Goal: Transaction & Acquisition: Purchase product/service

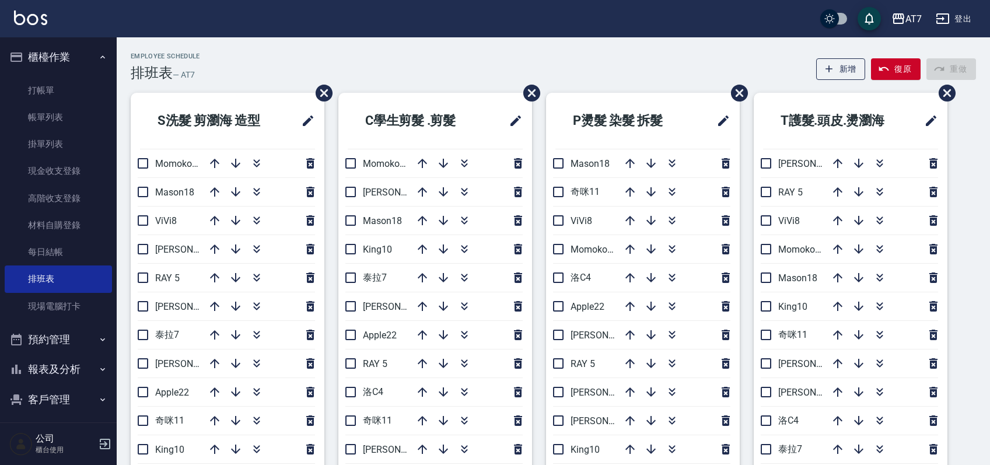
scroll to position [78, 0]
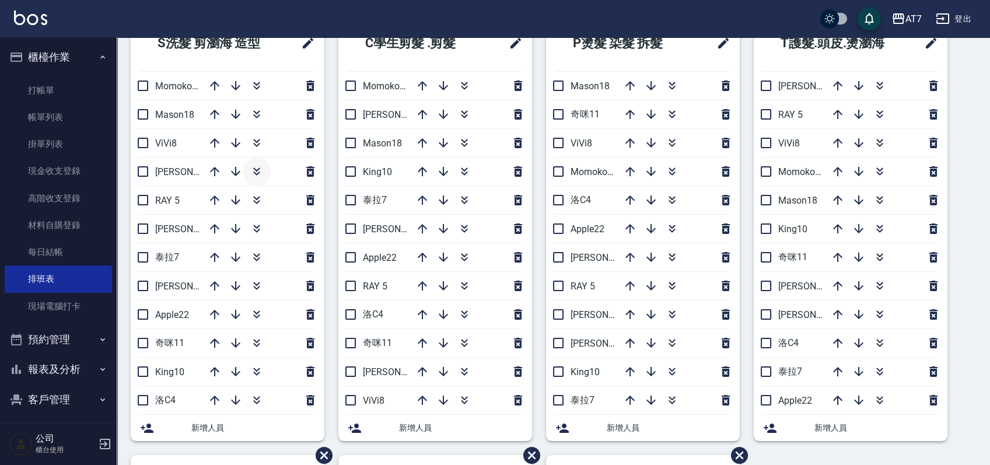
click at [260, 168] on icon "button" at bounding box center [257, 172] width 14 height 14
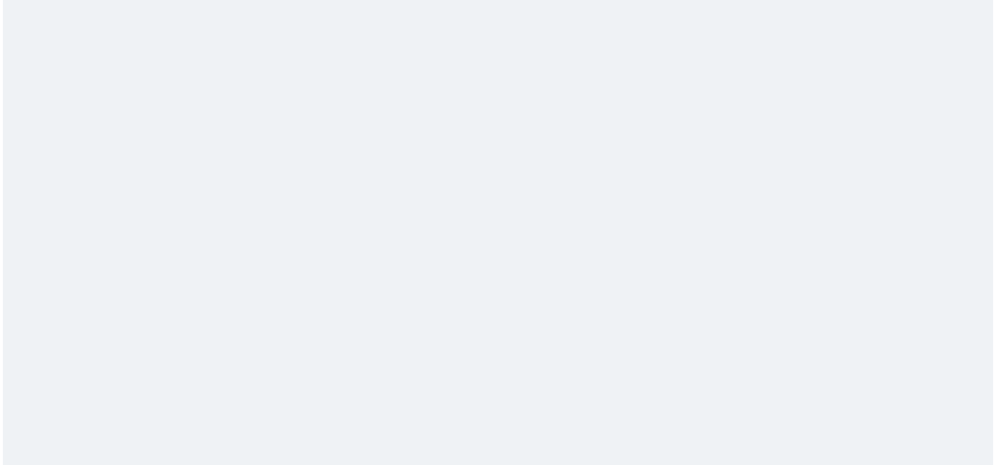
scroll to position [0, 0]
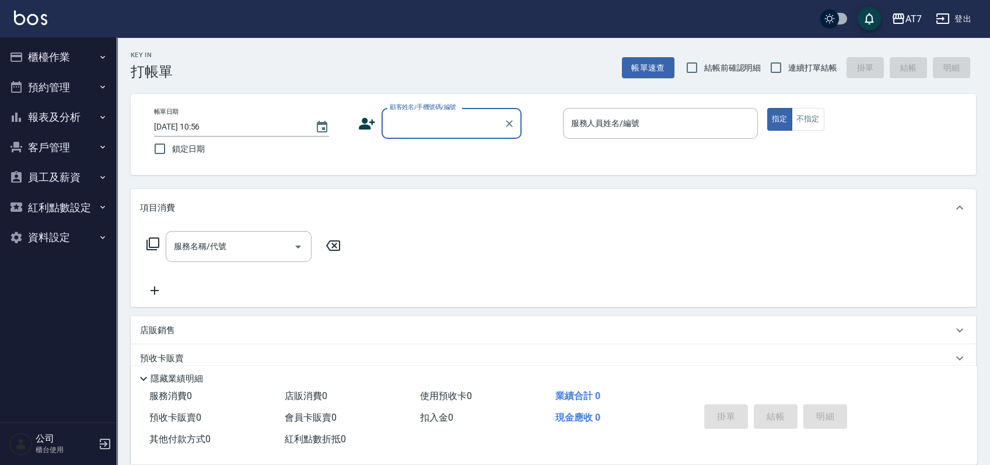
click at [482, 121] on input "顧客姓名/手機號碼/編號" at bounding box center [443, 123] width 112 height 20
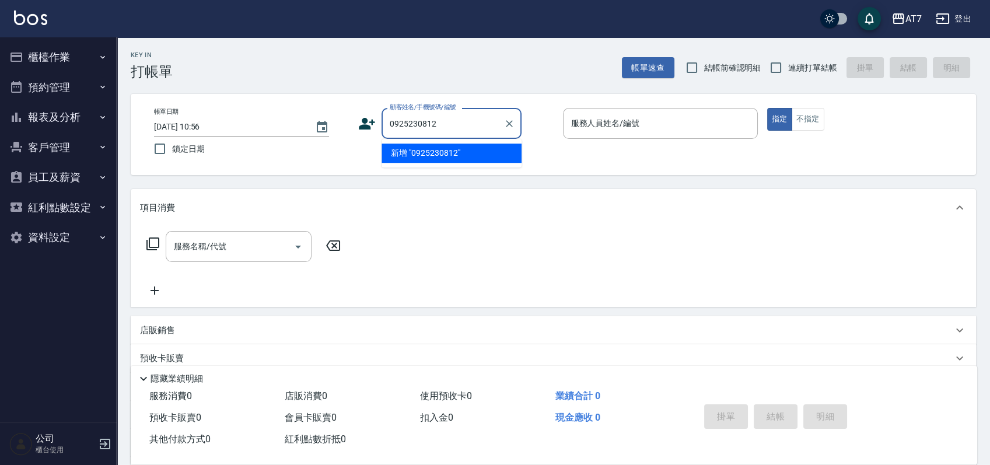
type input "0925230812"
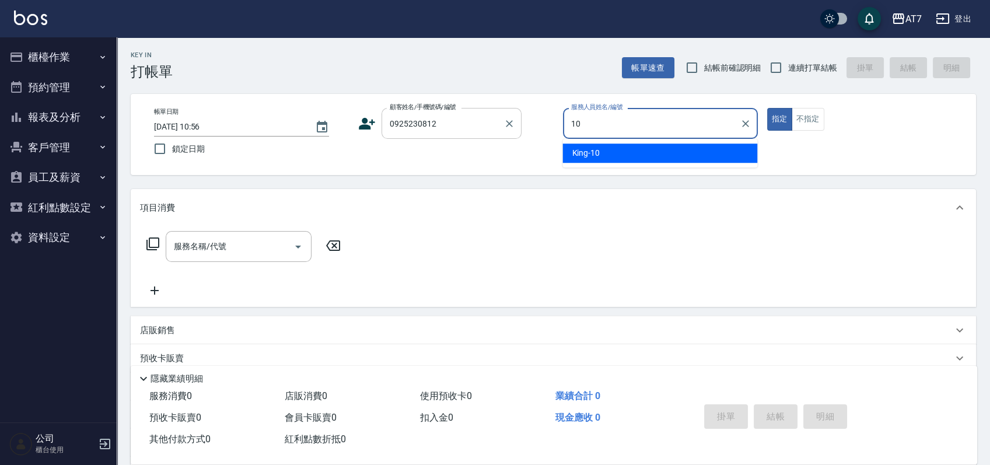
type input "King-10"
type button "true"
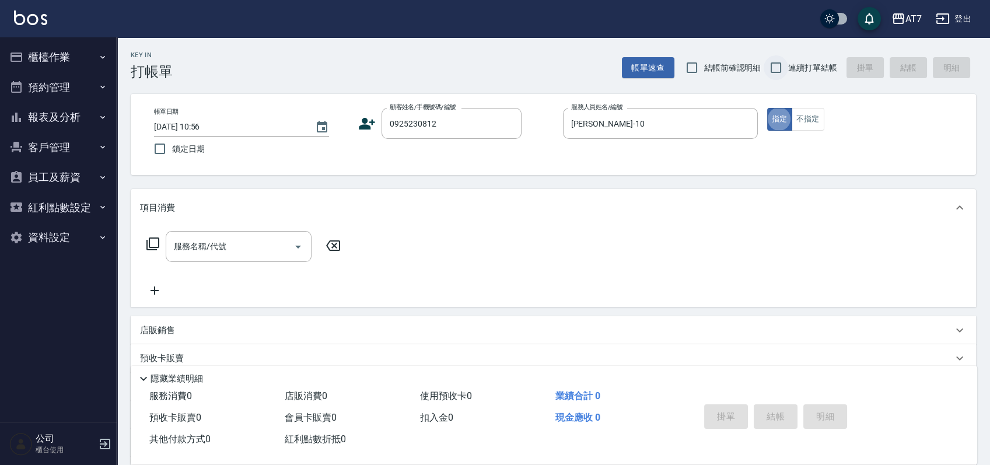
click at [773, 67] on input "連續打單結帳" at bounding box center [776, 67] width 25 height 25
checkbox input "true"
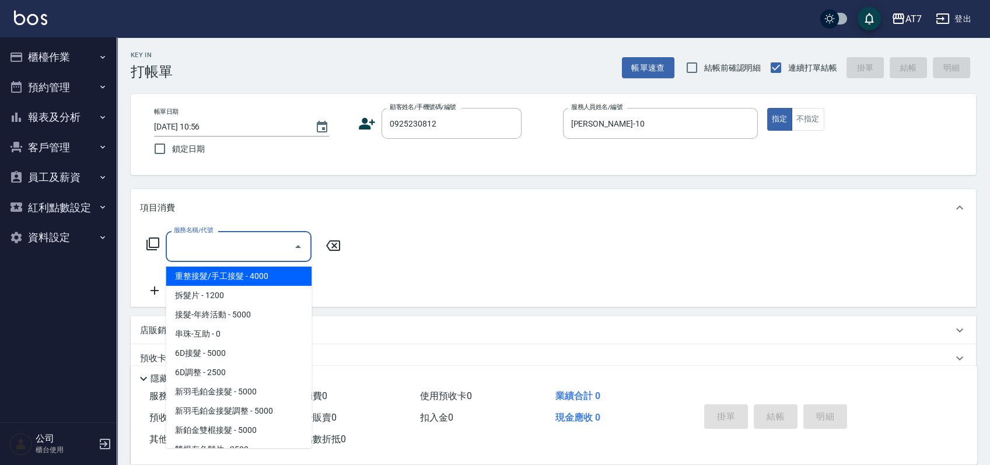
click at [266, 247] on input "服務名稱/代號" at bounding box center [230, 246] width 118 height 20
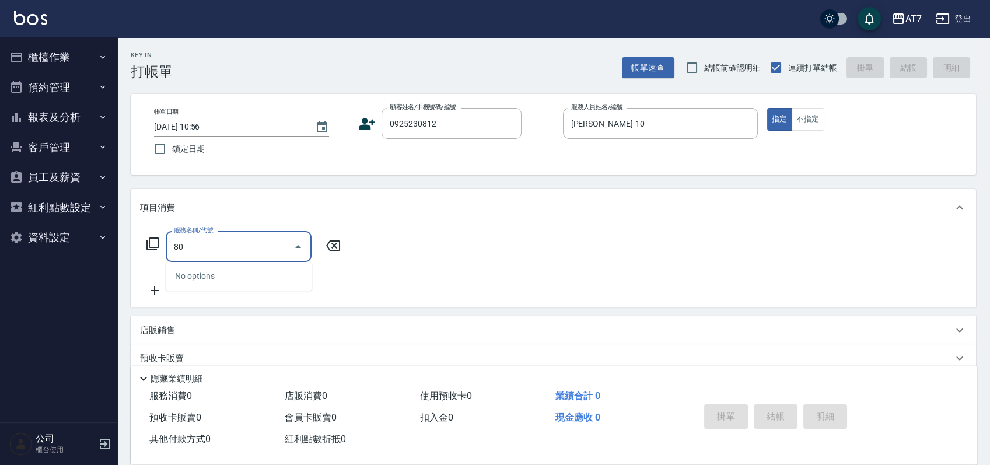
type input "807"
type input "100"
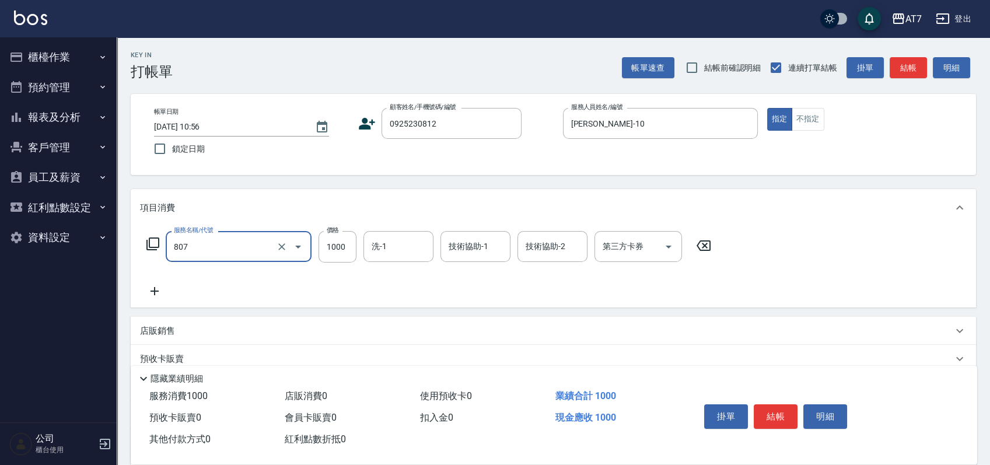
type input "0"
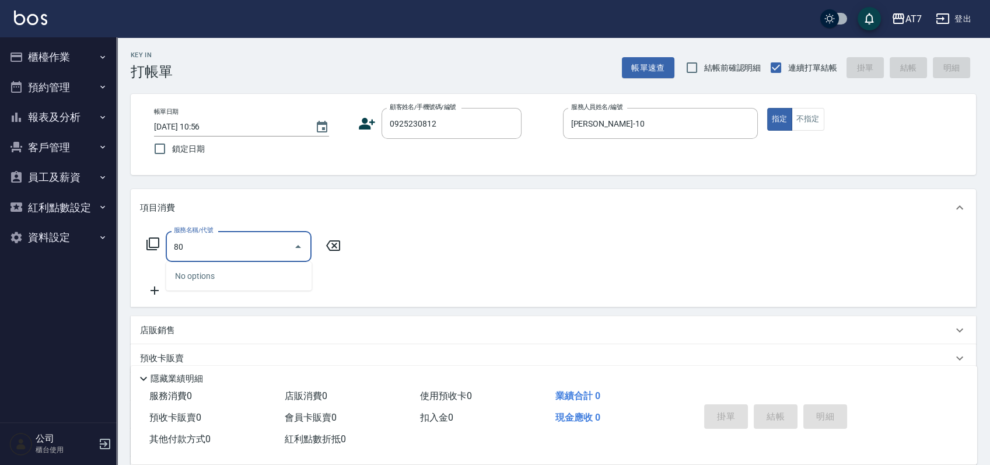
type input "805"
type input "80"
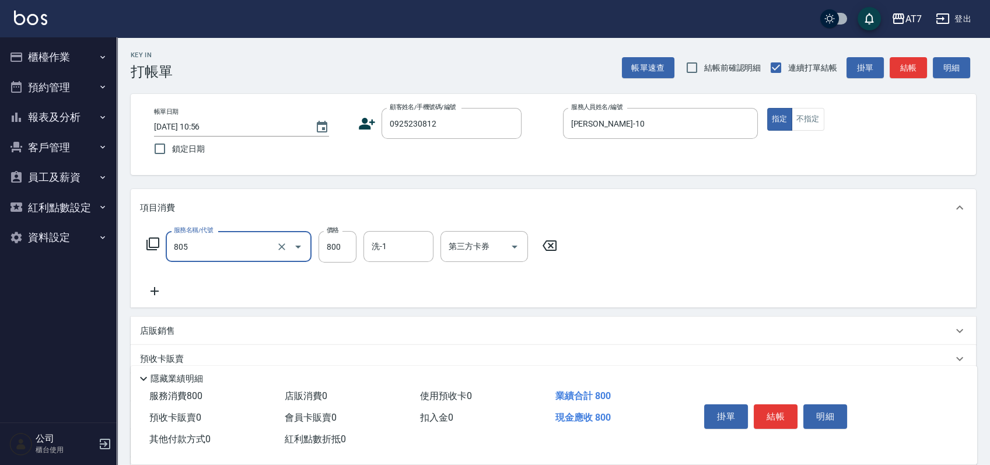
type input "芙米樂頭皮養護(互助)(805)"
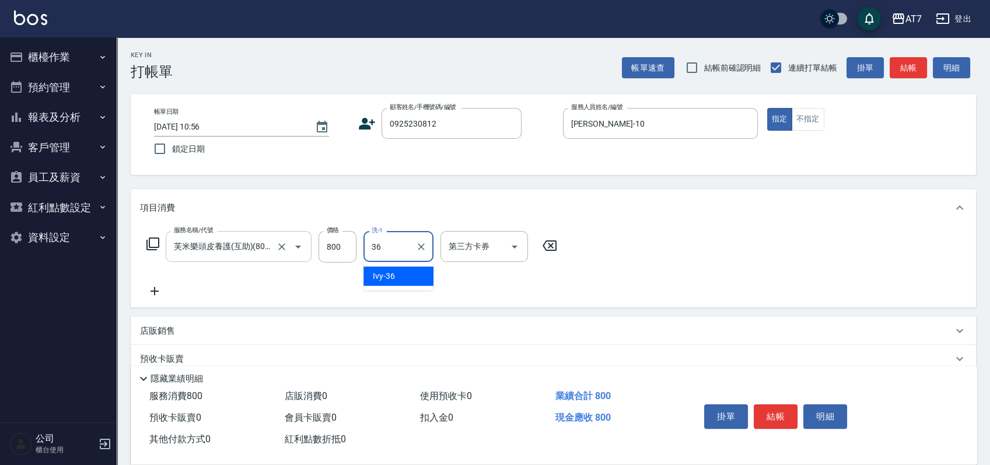
type input "Ivy-36"
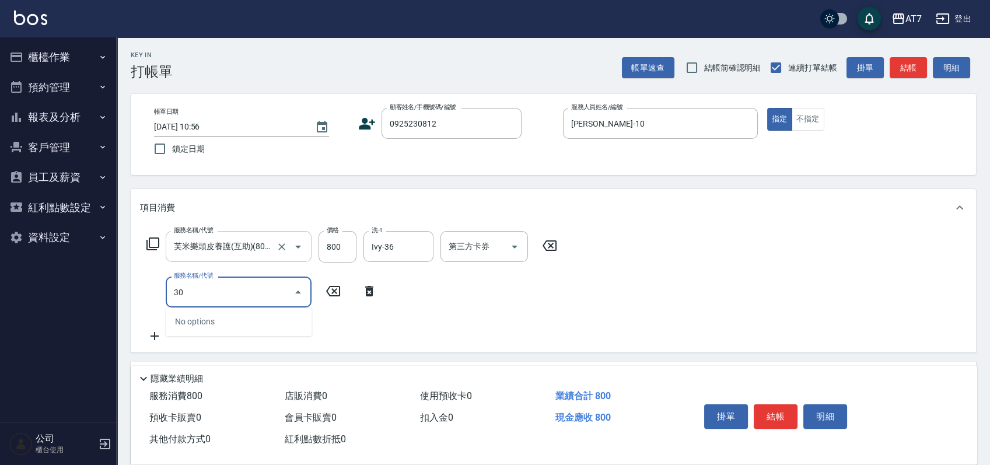
type input "302"
type input "110"
type input "剪髮(302)"
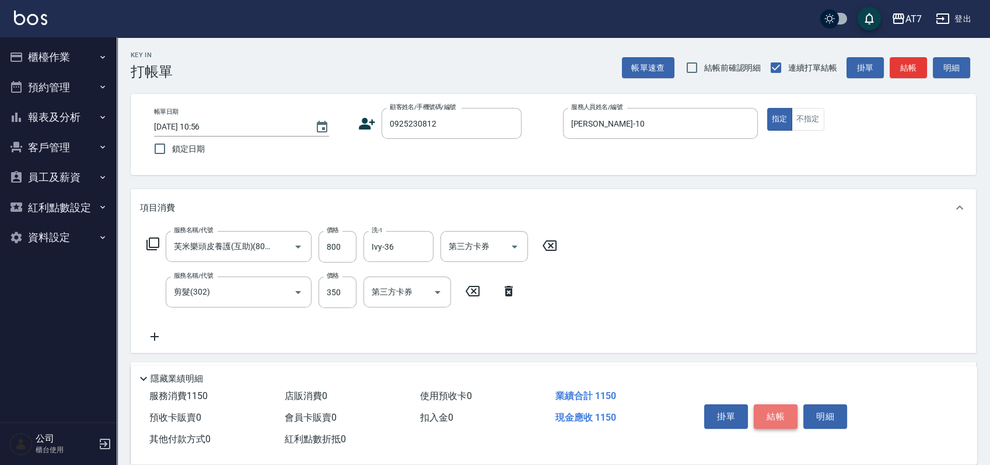
click at [767, 404] on button "結帳" at bounding box center [776, 416] width 44 height 25
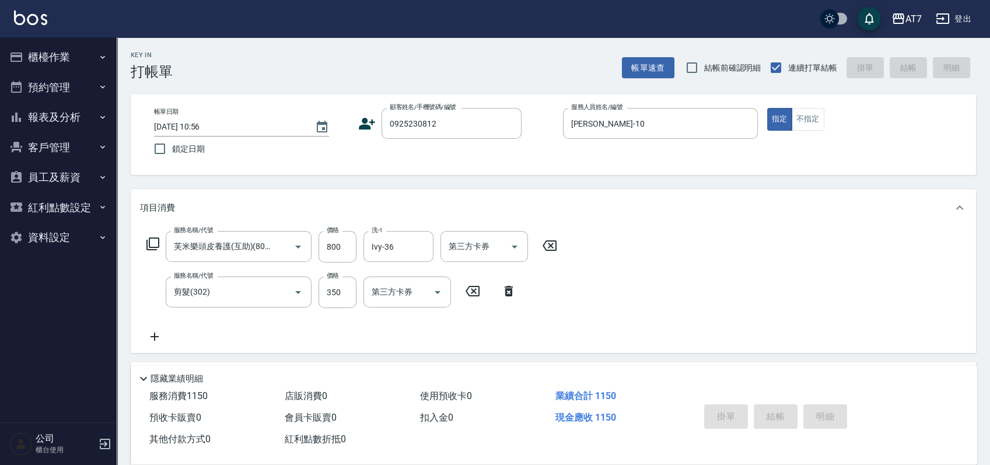
type input "2025/08/25 13:45"
type input "0"
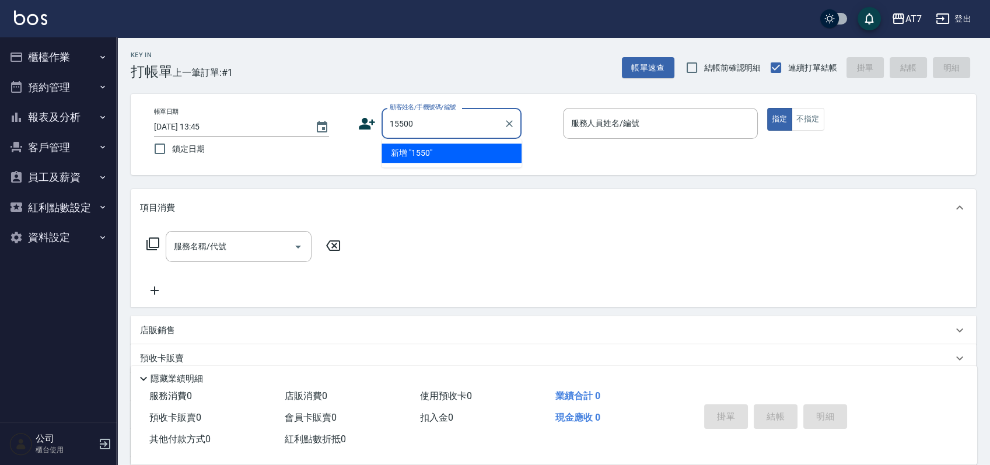
type input "15500"
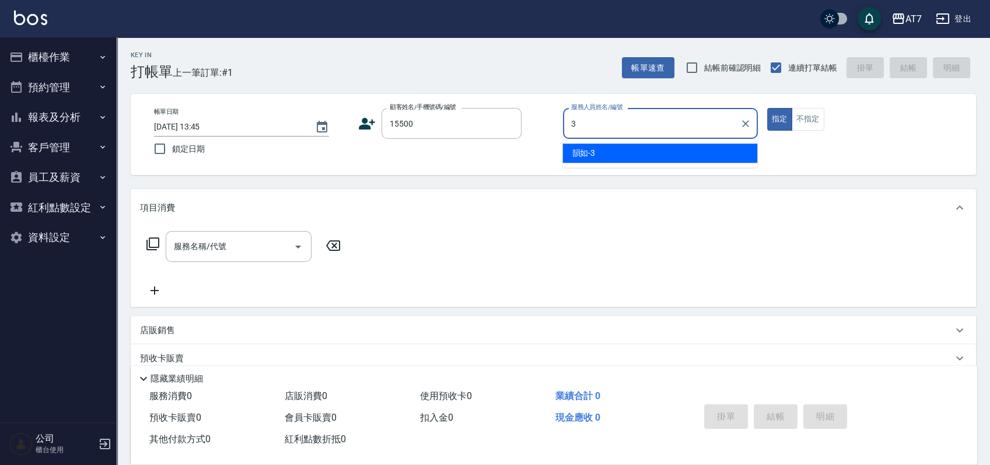
type input "韻如-3"
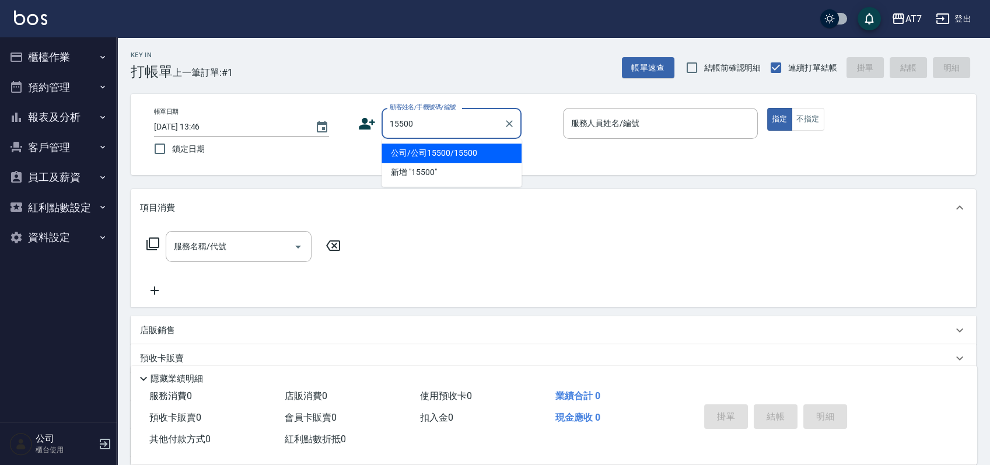
type input "公司/公司15500/15500"
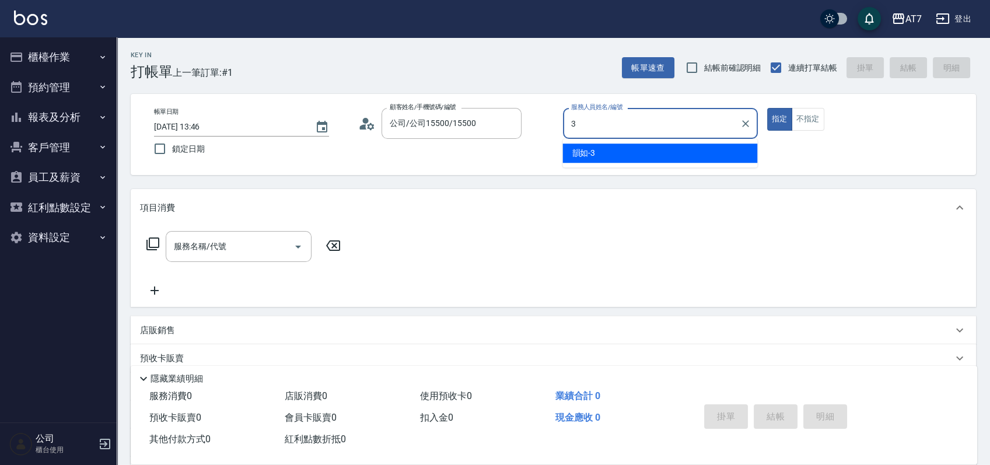
type input "韻如-3"
type button "true"
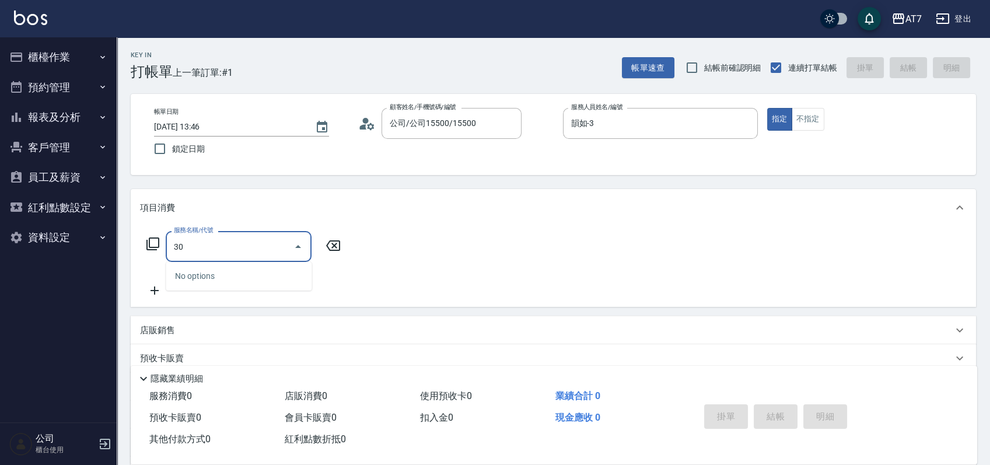
type input "301"
type input "30"
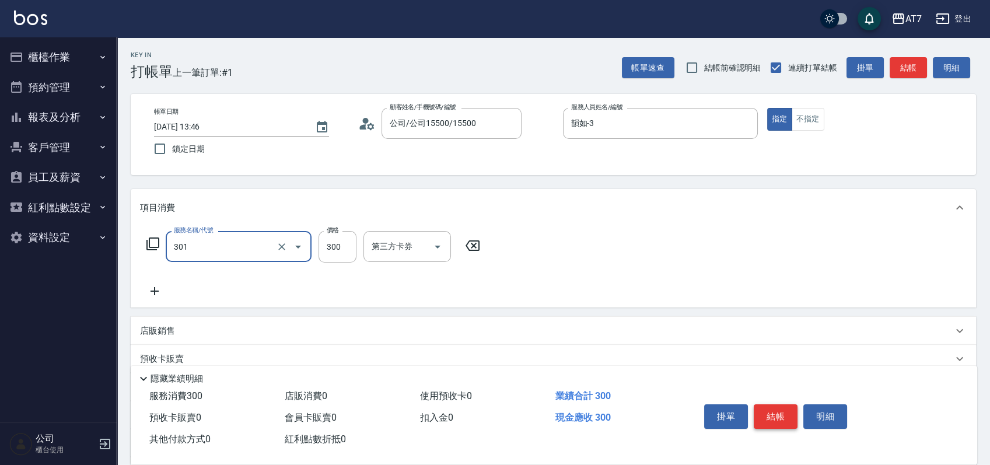
type input "學生剪髮(301)"
click at [782, 418] on button "結帳" at bounding box center [776, 416] width 44 height 25
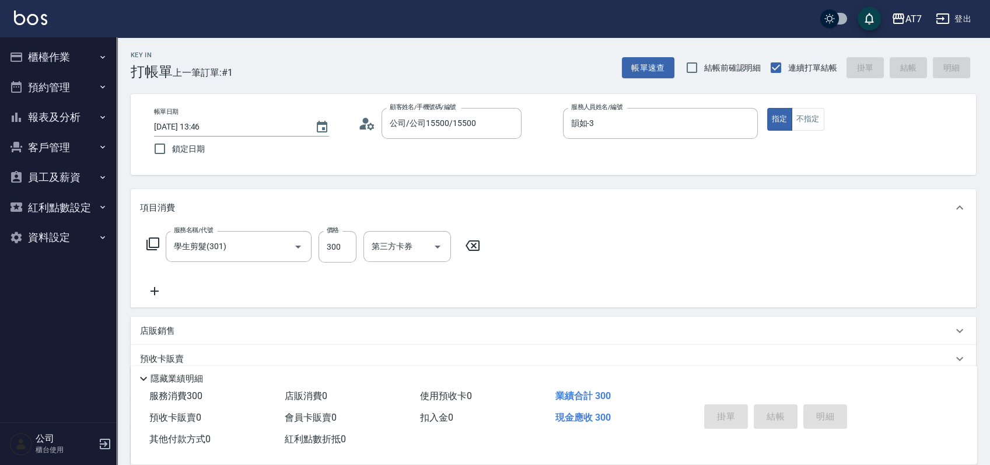
type input "0"
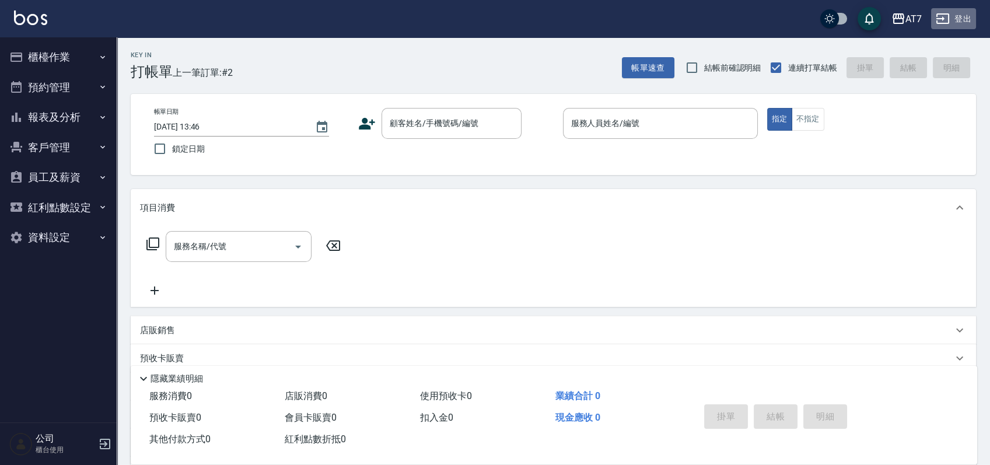
click at [958, 16] on button "登出" at bounding box center [953, 19] width 45 height 22
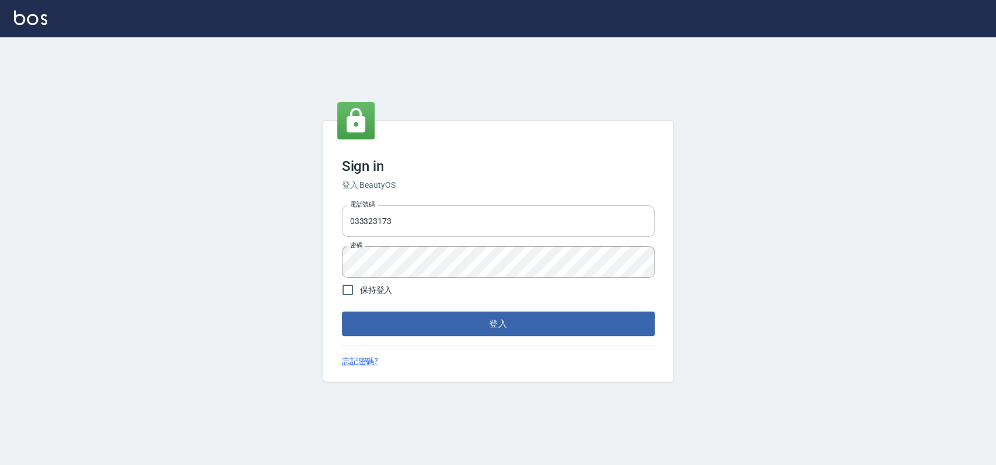
click at [461, 226] on input "033323173" at bounding box center [498, 221] width 313 height 32
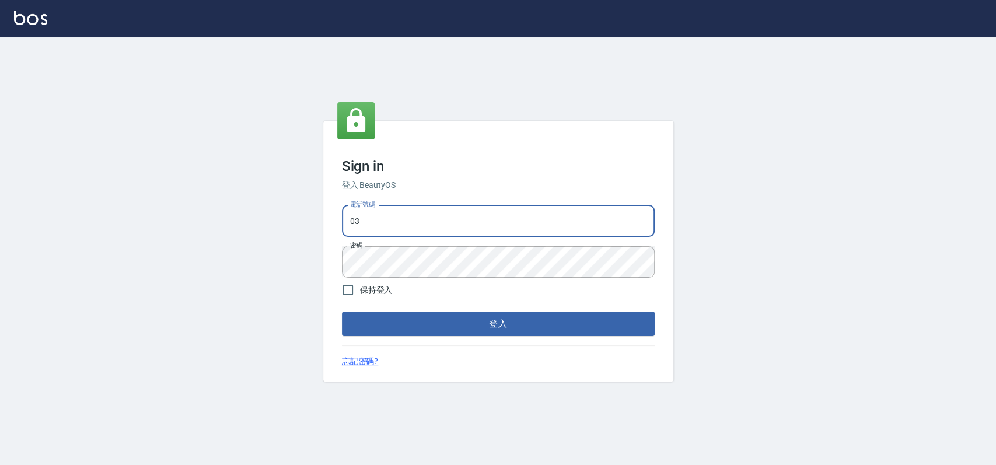
type input "0"
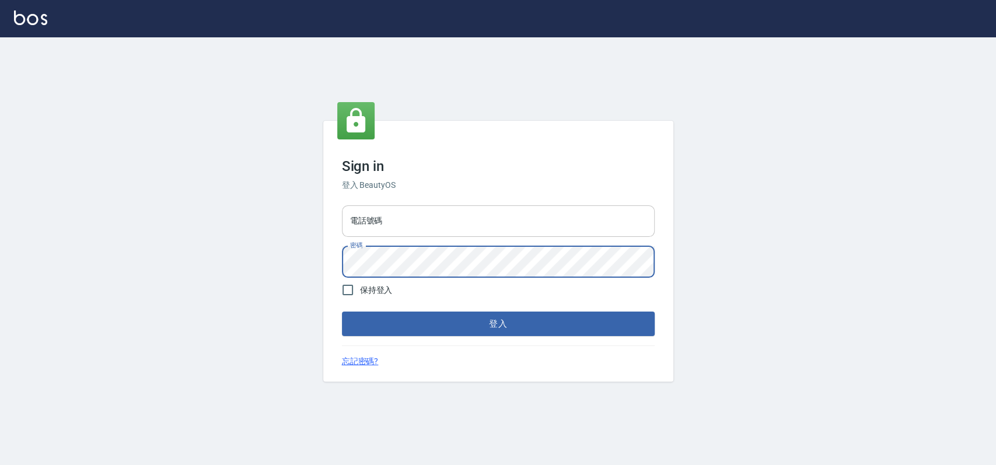
click at [414, 222] on input "電話號碼" at bounding box center [498, 221] width 313 height 32
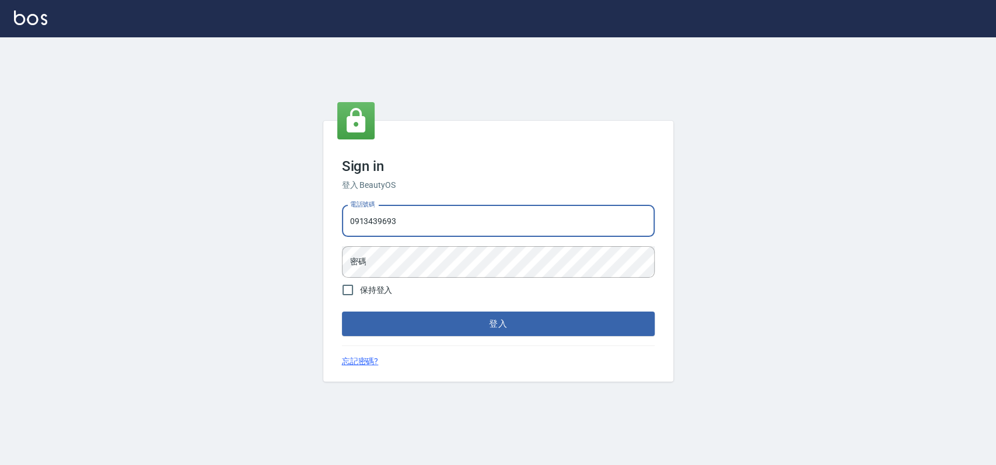
type input "0913439693"
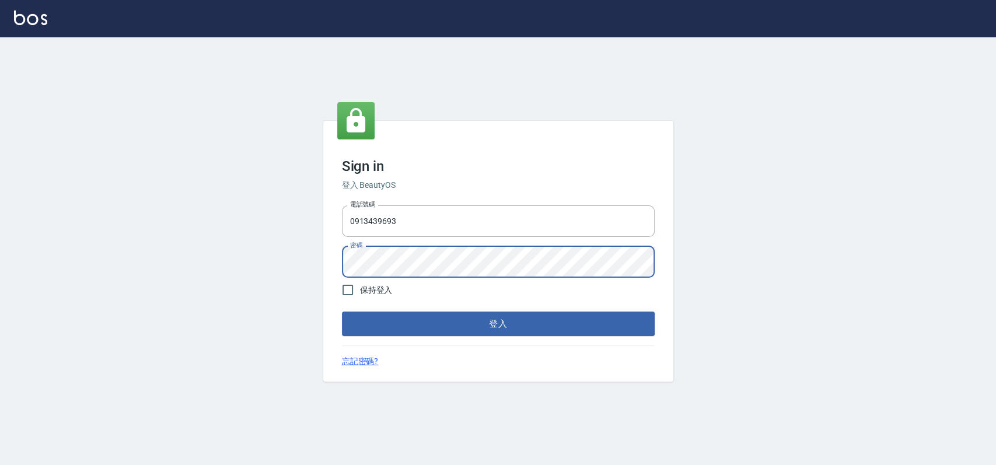
click at [342, 312] on button "登入" at bounding box center [498, 324] width 313 height 25
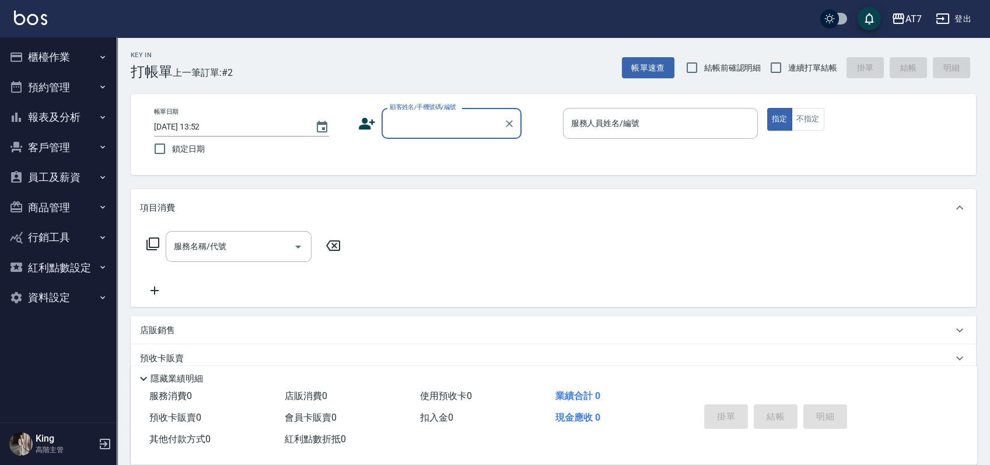
click at [44, 175] on button "員工及薪資" at bounding box center [58, 177] width 107 height 30
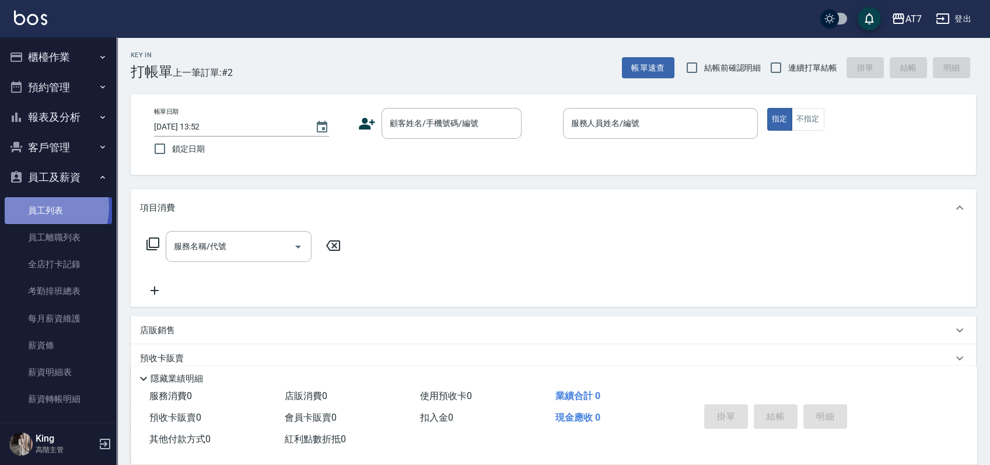
click at [40, 207] on link "員工列表" at bounding box center [58, 210] width 107 height 27
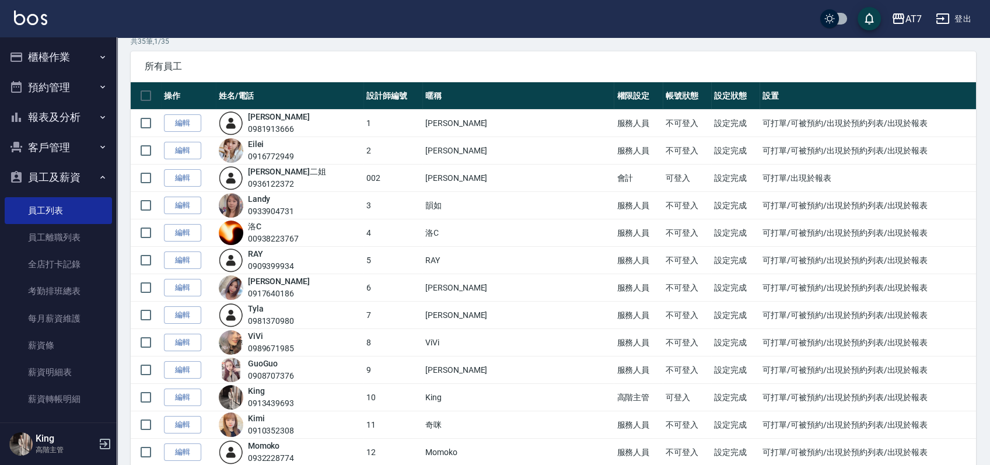
scroll to position [78, 0]
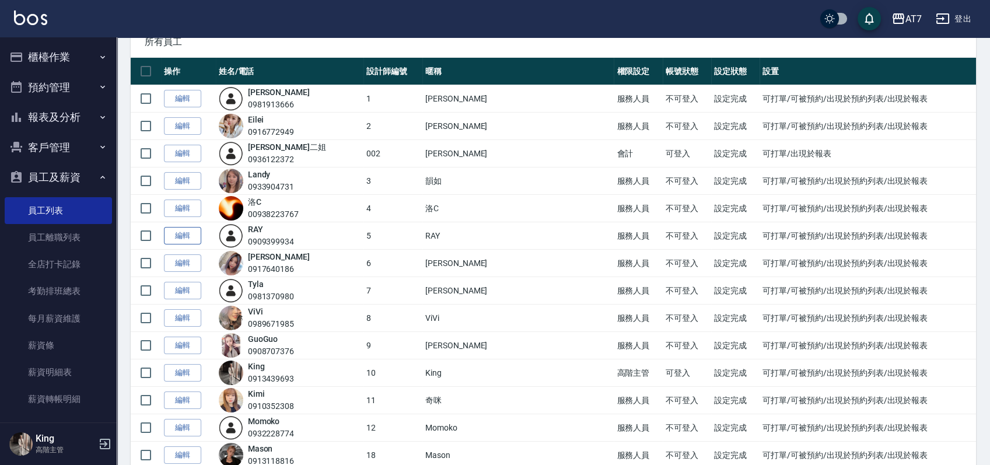
click at [185, 234] on link "編輯" at bounding box center [182, 236] width 37 height 18
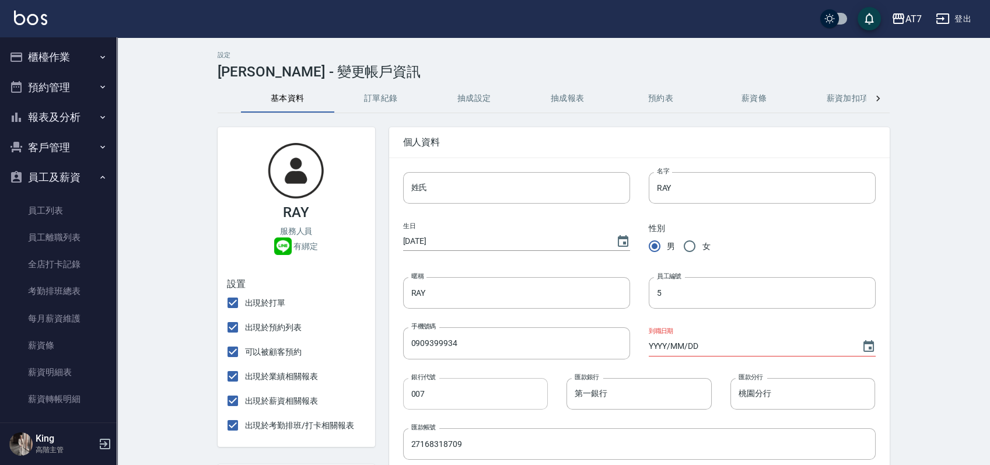
click at [486, 396] on input "007" at bounding box center [475, 394] width 145 height 32
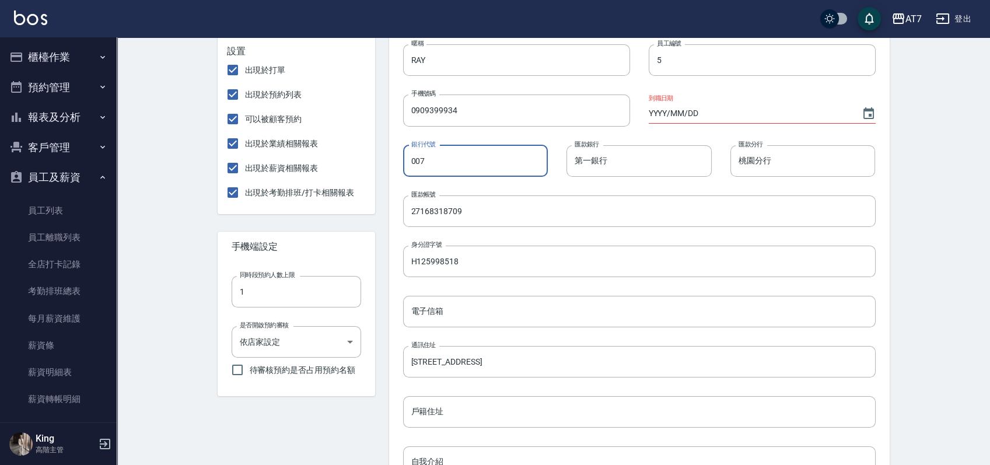
scroll to position [233, 0]
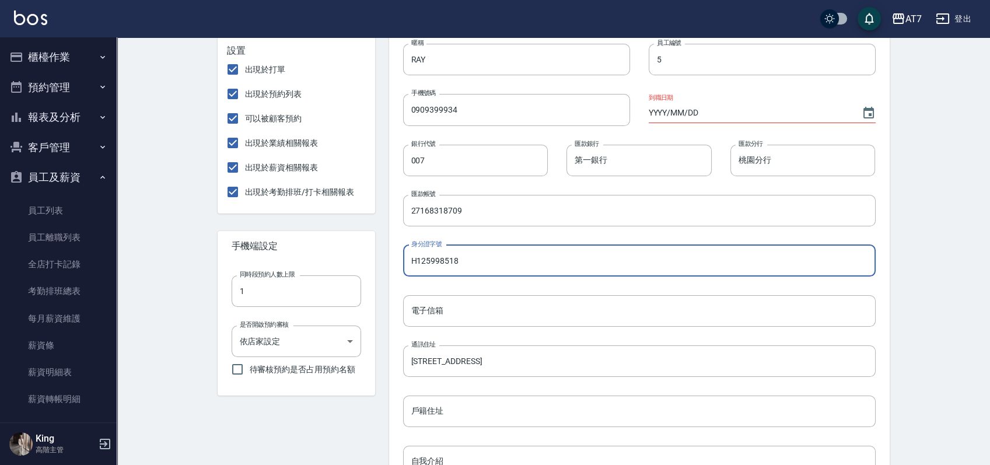
drag, startPoint x: 474, startPoint y: 264, endPoint x: 412, endPoint y: 264, distance: 61.8
click at [412, 264] on input "H125998518" at bounding box center [639, 261] width 473 height 32
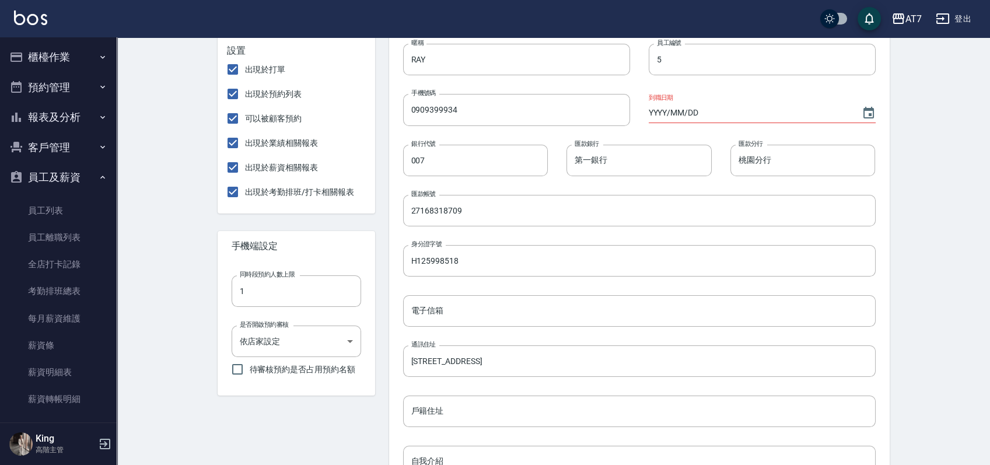
click at [168, 333] on div "設定 RAY - 變更帳戶資訊 基本資料 訂單紀錄 抽成設定 抽成報表 預約表 薪資條 薪資加扣項 密碼與安全 打卡紀錄 RAY 服務人員 有綁定 設置 出…" at bounding box center [553, 250] width 873 height 893
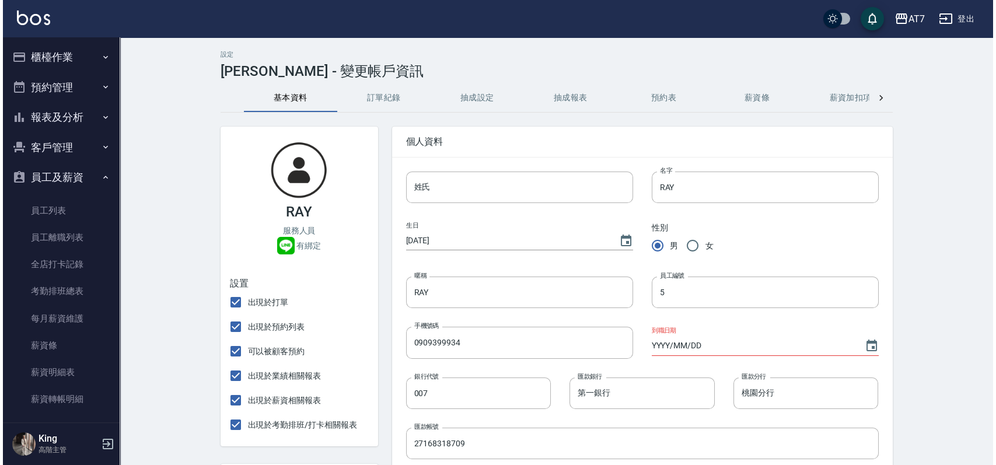
scroll to position [0, 0]
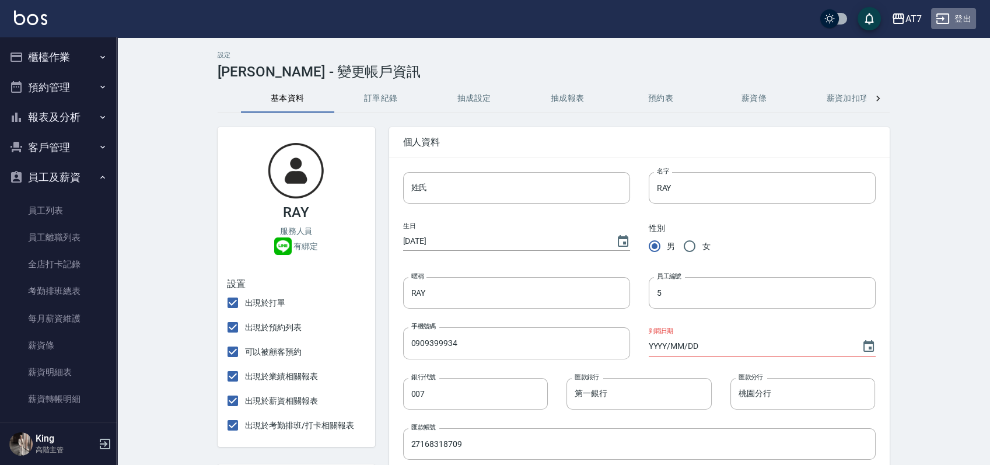
click at [963, 12] on button "登出" at bounding box center [953, 19] width 45 height 22
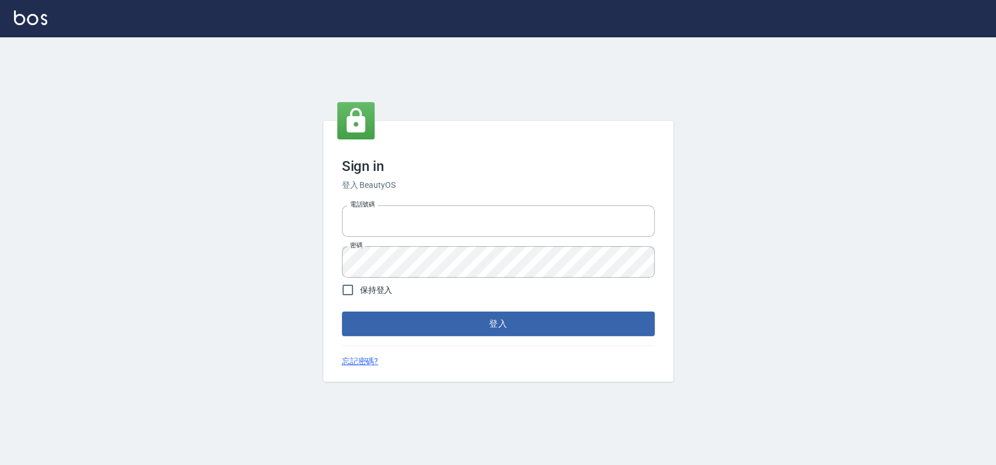
type input "033323173"
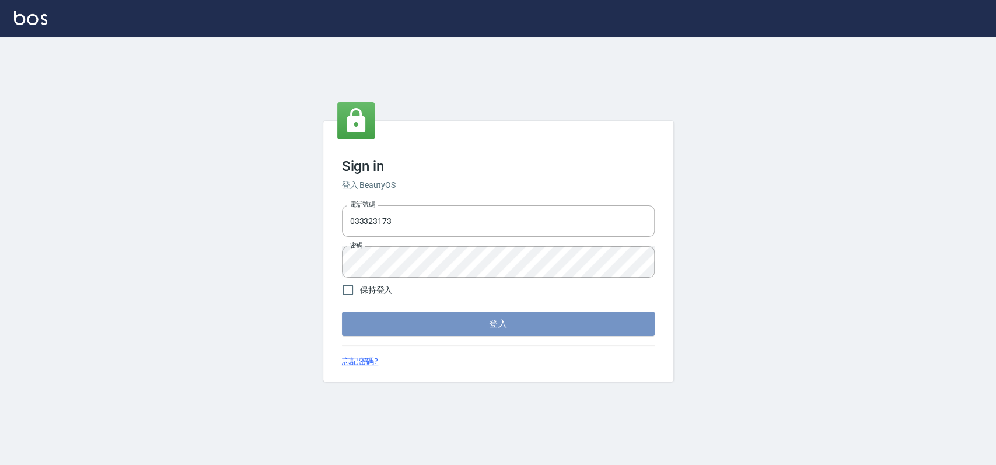
click at [421, 321] on button "登入" at bounding box center [498, 324] width 313 height 25
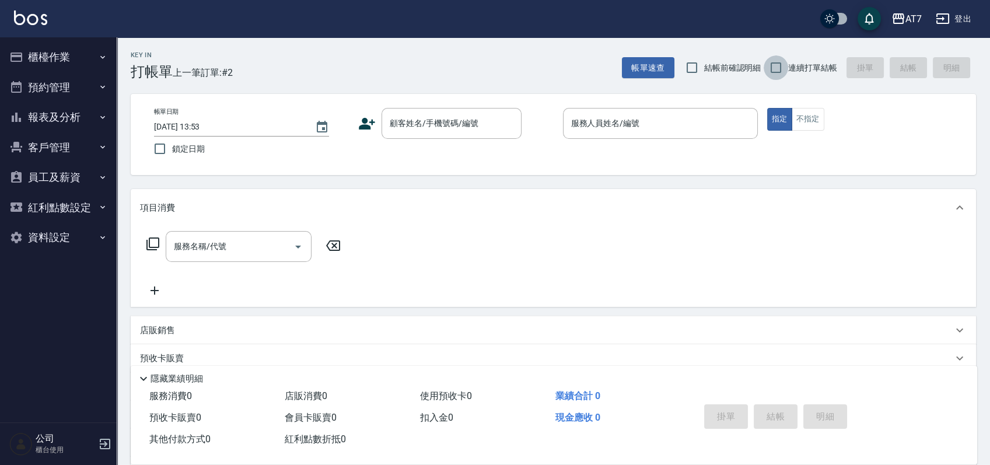
click at [782, 65] on input "連續打單結帳" at bounding box center [776, 67] width 25 height 25
checkbox input "true"
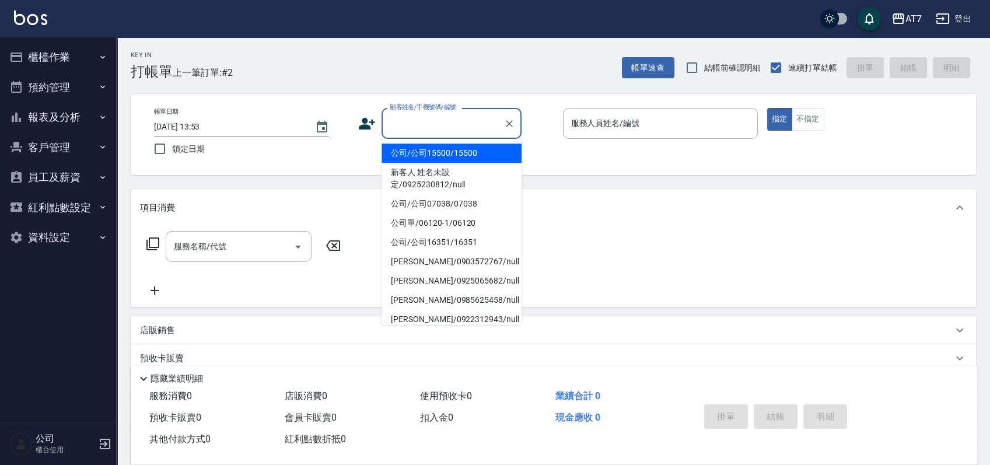
click at [454, 128] on input "顧客姓名/手機號碼/編號" at bounding box center [443, 123] width 112 height 20
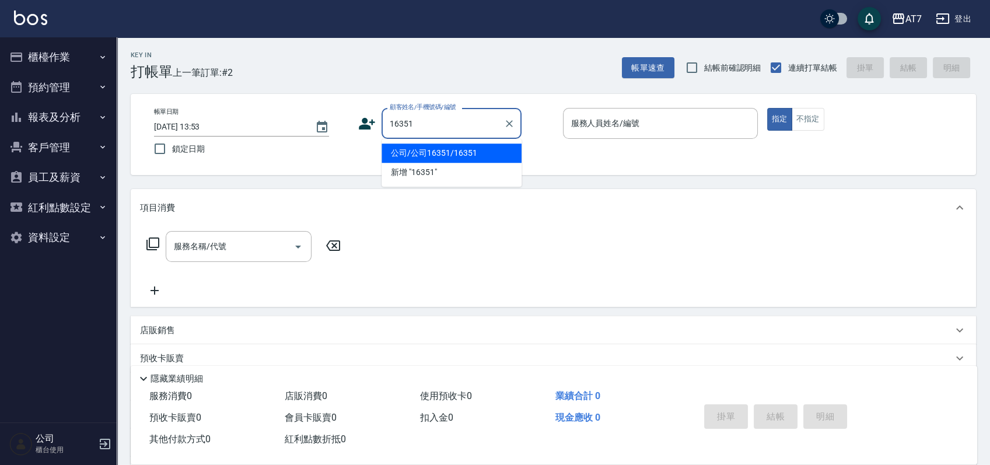
type input "公司/公司16351/16351"
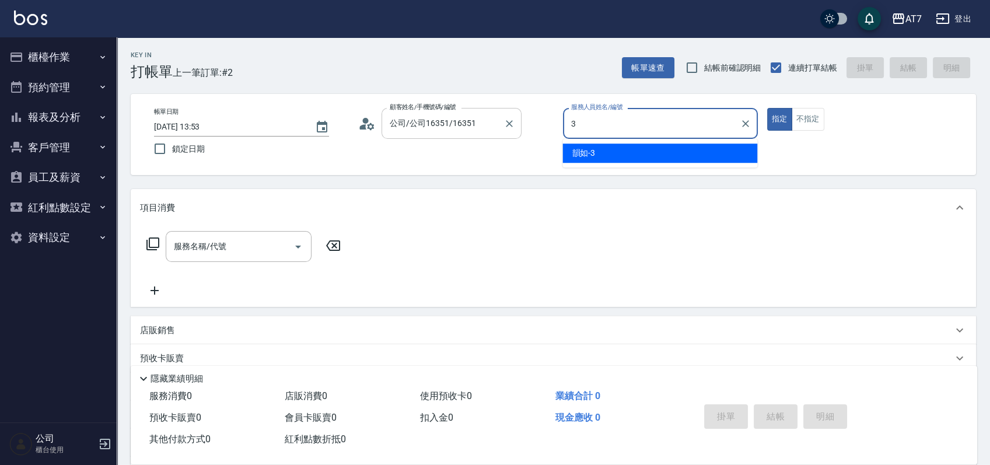
type input "韻如-3"
type button "true"
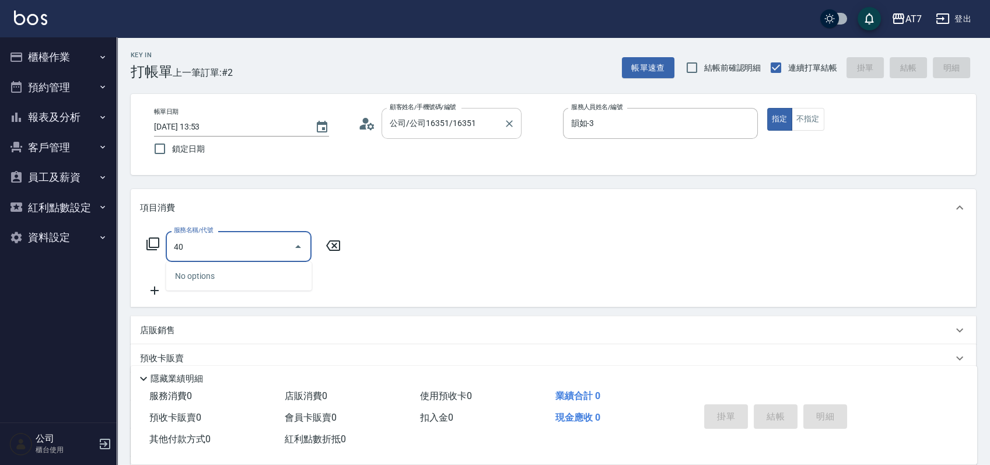
type input "400"
type input "150"
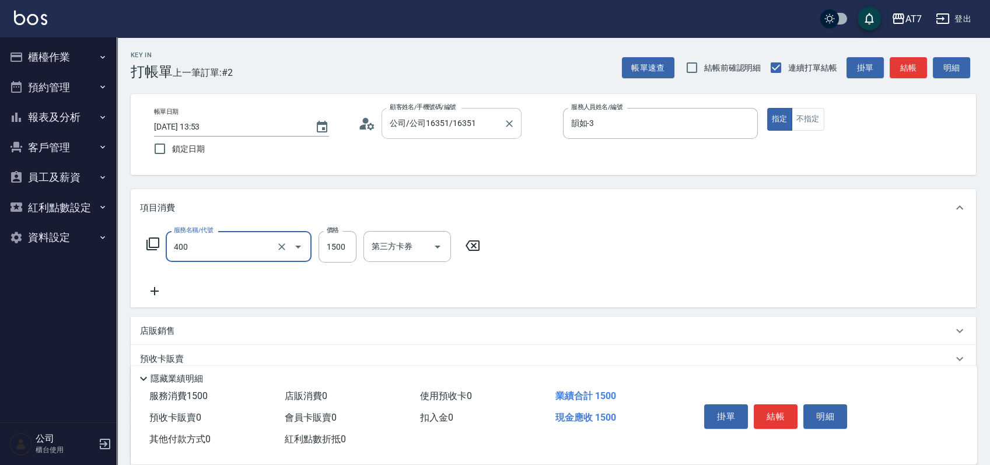
type input "染髮(400)"
type input "0"
type input "168"
type input "160"
type input "1680"
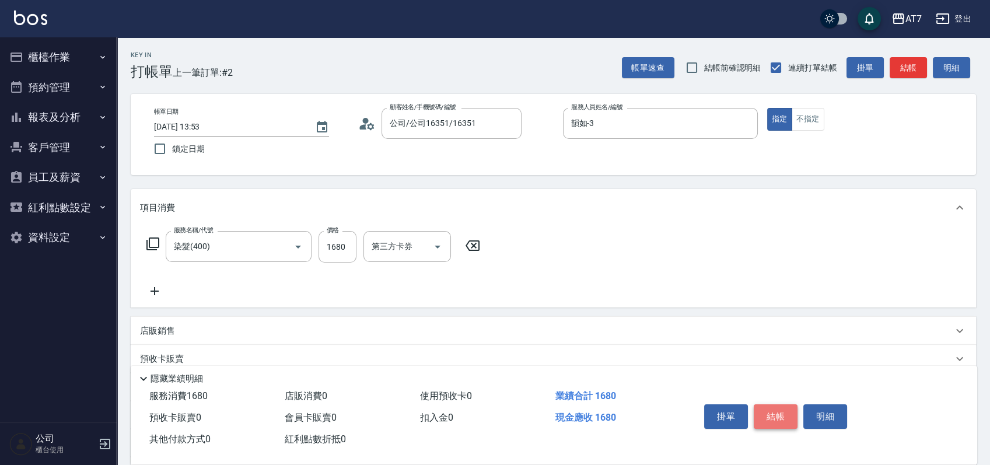
click at [775, 408] on button "結帳" at bounding box center [776, 416] width 44 height 25
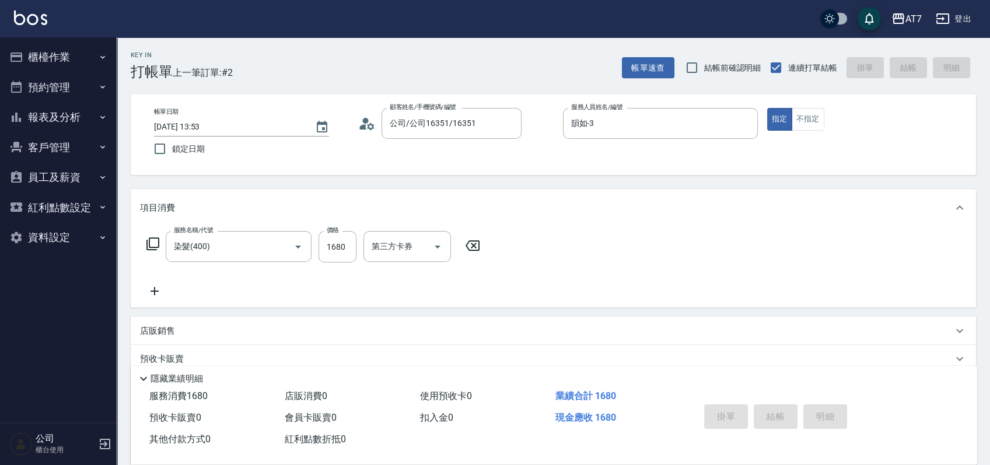
type input "2025/08/25 13:57"
type input "0"
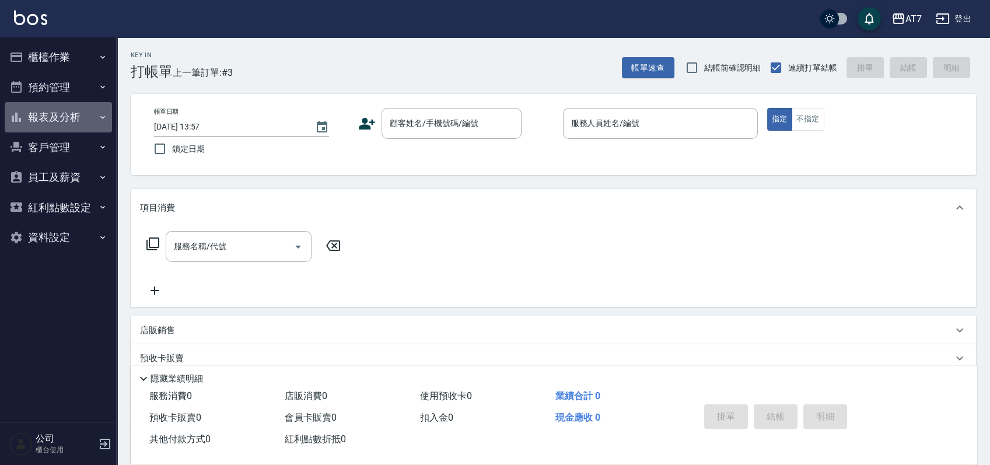
click at [51, 123] on button "報表及分析" at bounding box center [58, 117] width 107 height 30
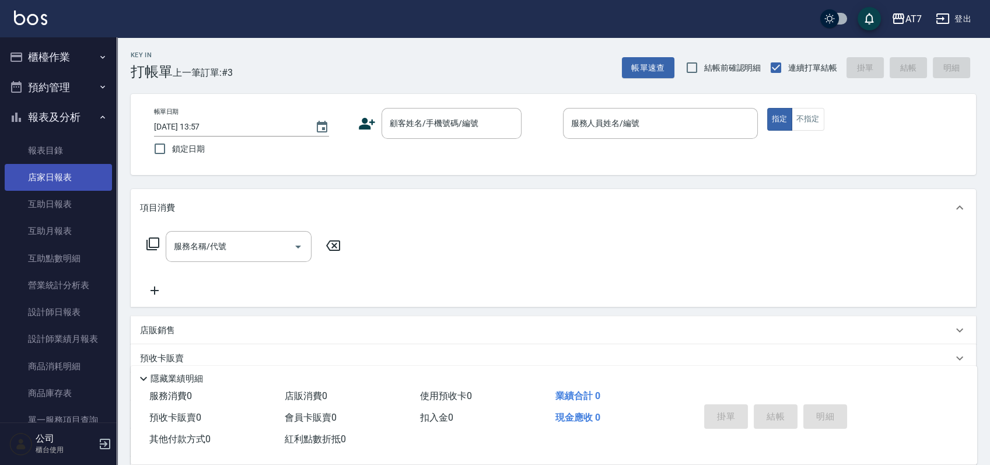
click at [51, 180] on link "店家日報表" at bounding box center [58, 177] width 107 height 27
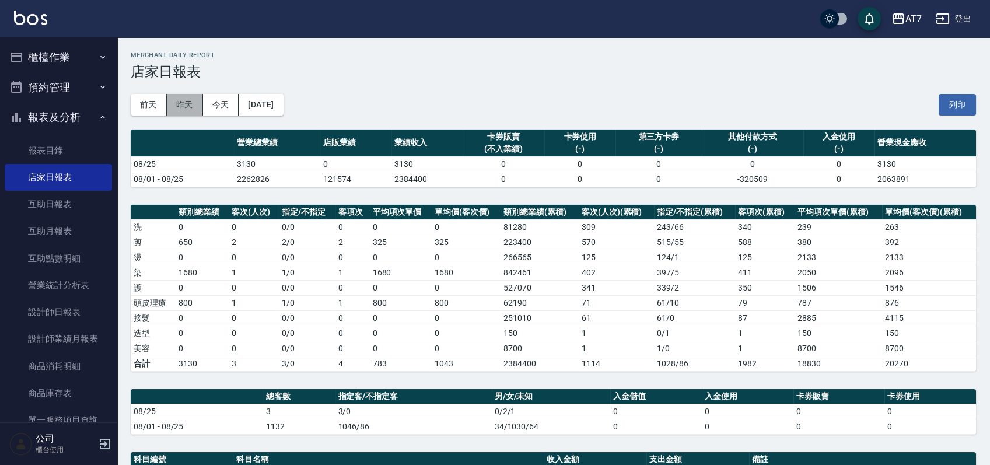
click at [185, 102] on button "昨天" at bounding box center [185, 105] width 36 height 22
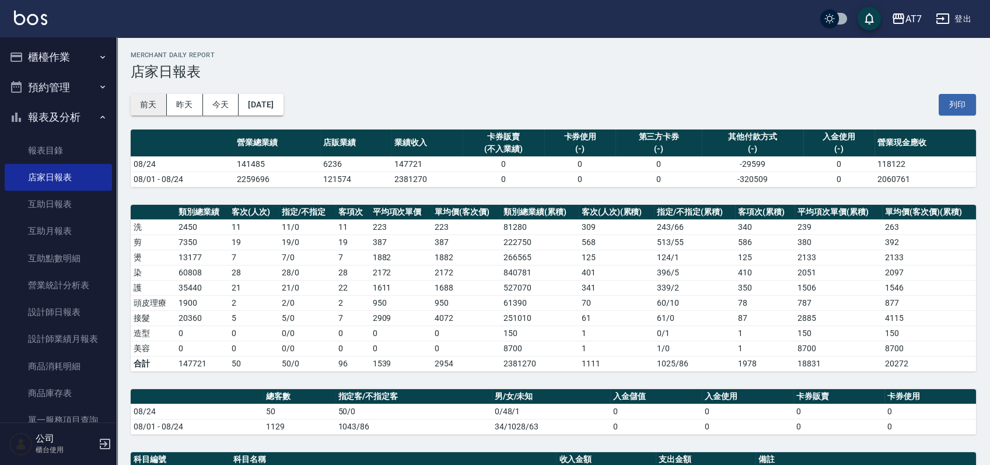
click at [148, 100] on button "前天" at bounding box center [149, 105] width 36 height 22
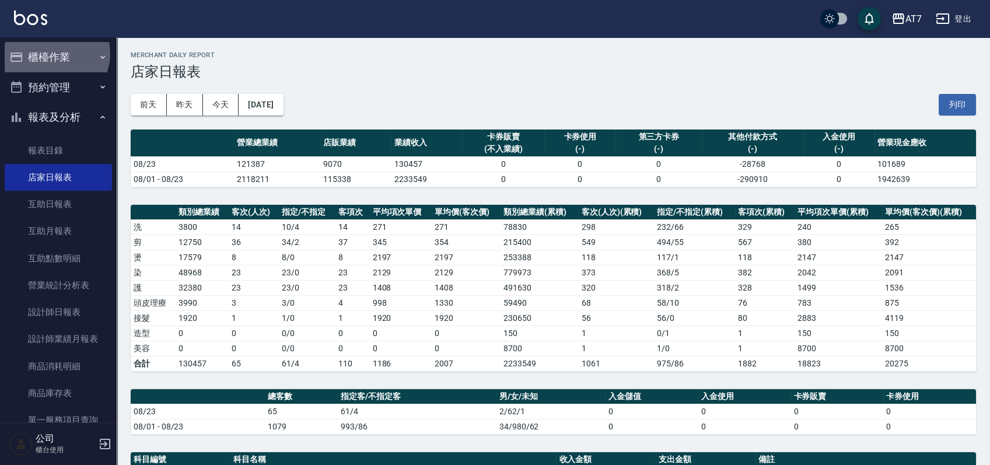
click at [55, 54] on button "櫃檯作業" at bounding box center [58, 57] width 107 height 30
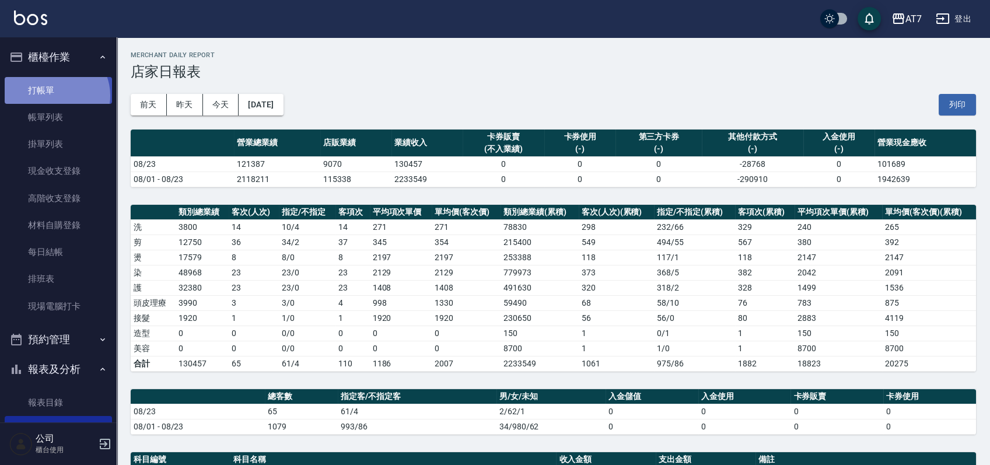
click at [55, 95] on link "打帳單" at bounding box center [58, 90] width 107 height 27
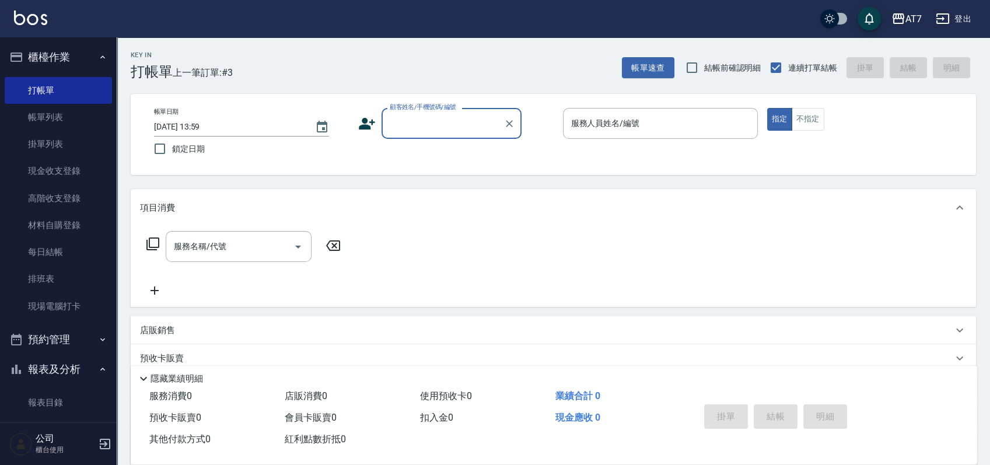
click at [467, 124] on input "顧客姓名/手機號碼/編號" at bounding box center [443, 123] width 112 height 20
type input "06120"
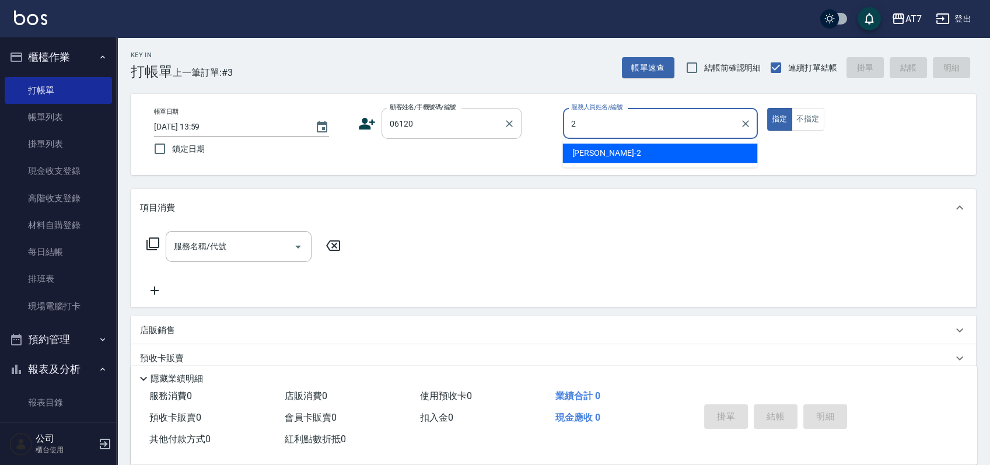
type input "伊蕾-2"
type button "true"
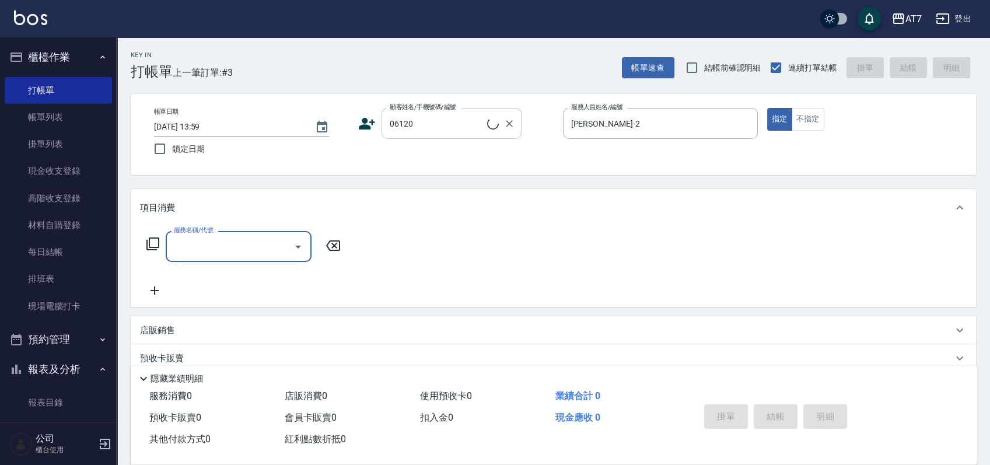
type input "公司單/06120-1/06120"
type input "800"
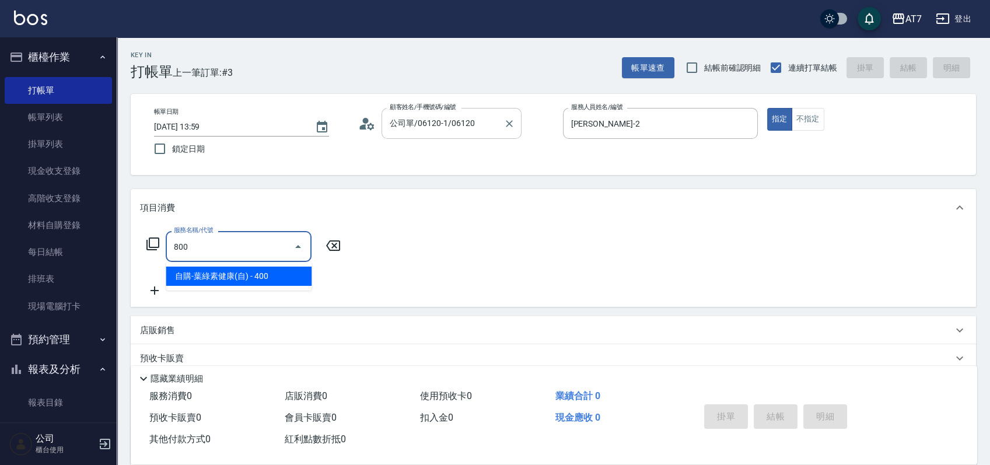
type input "40"
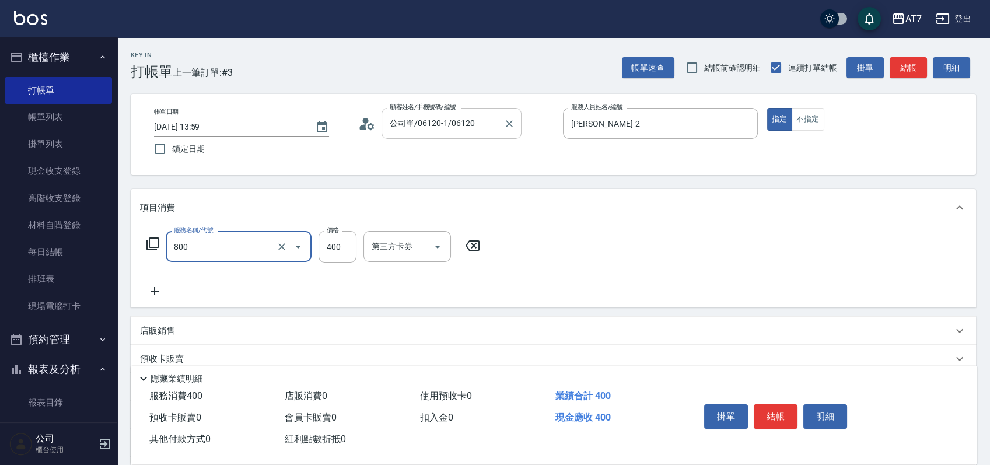
type input "自購-葉綠素健康(自)(800)"
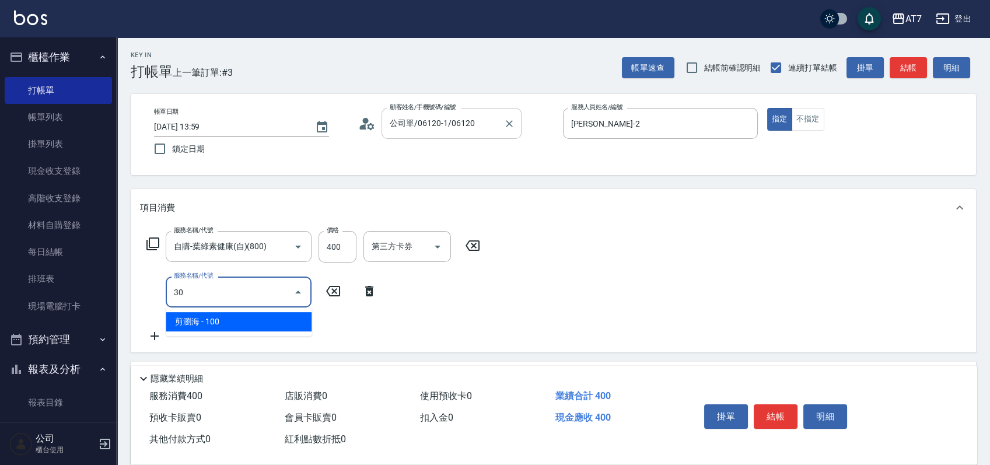
type input "300"
type input "50"
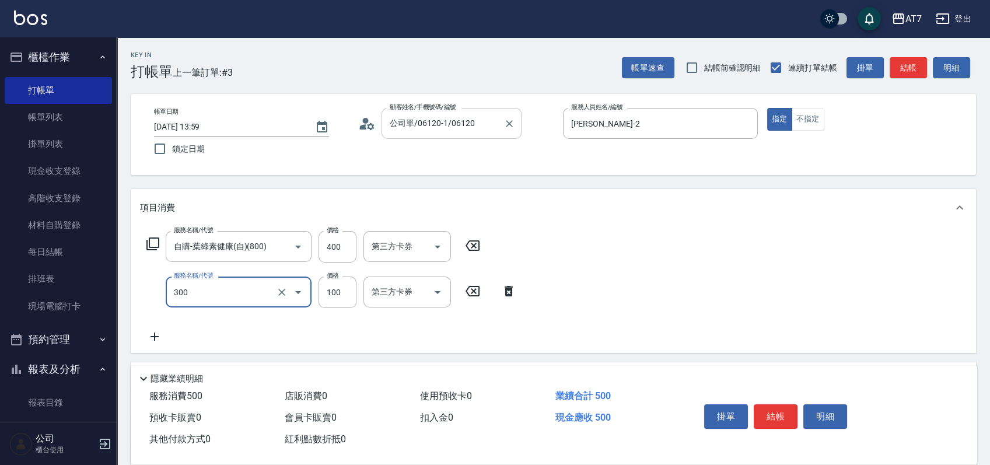
type input "剪瀏海(300)"
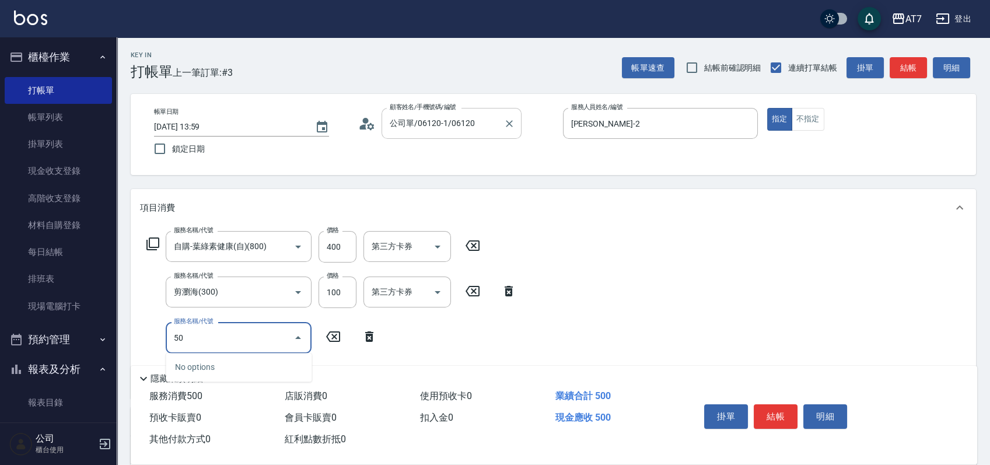
type input "504"
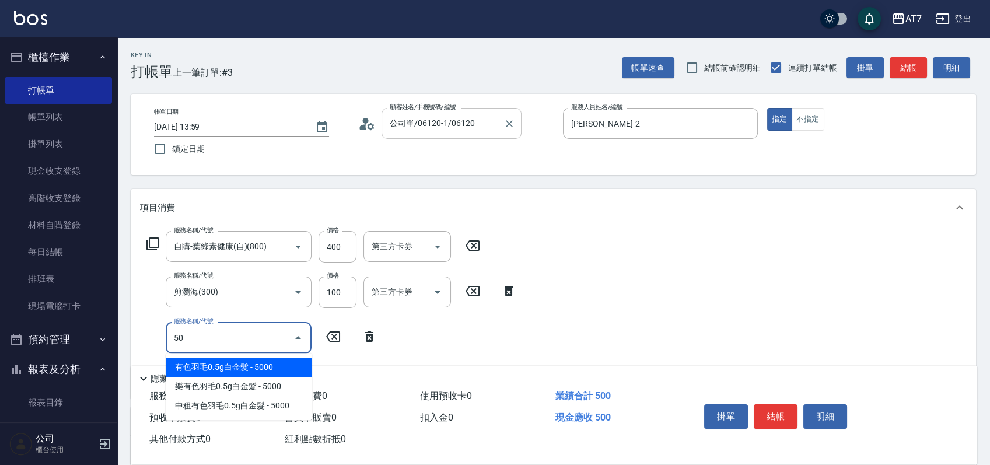
type input "502"
type input "60"
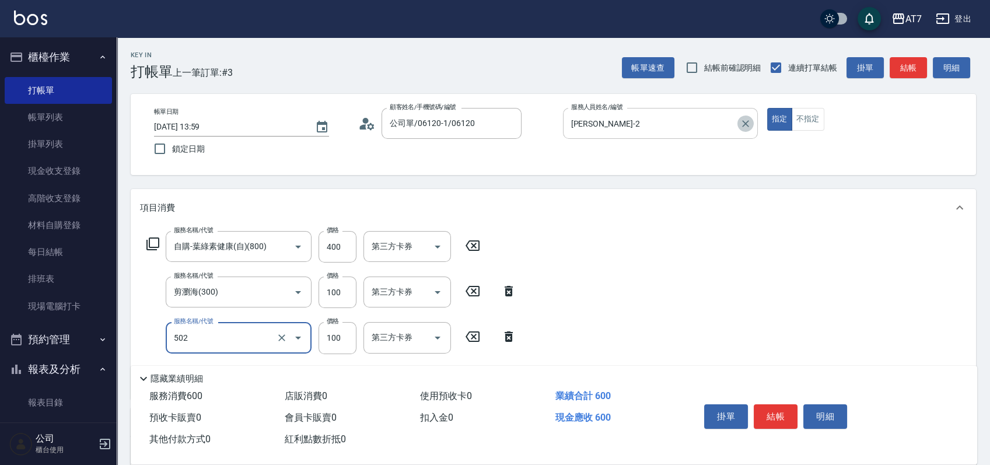
click at [748, 131] on button "Clear" at bounding box center [745, 124] width 16 height 16
type input "502"
type input "瞬間護髮(502)"
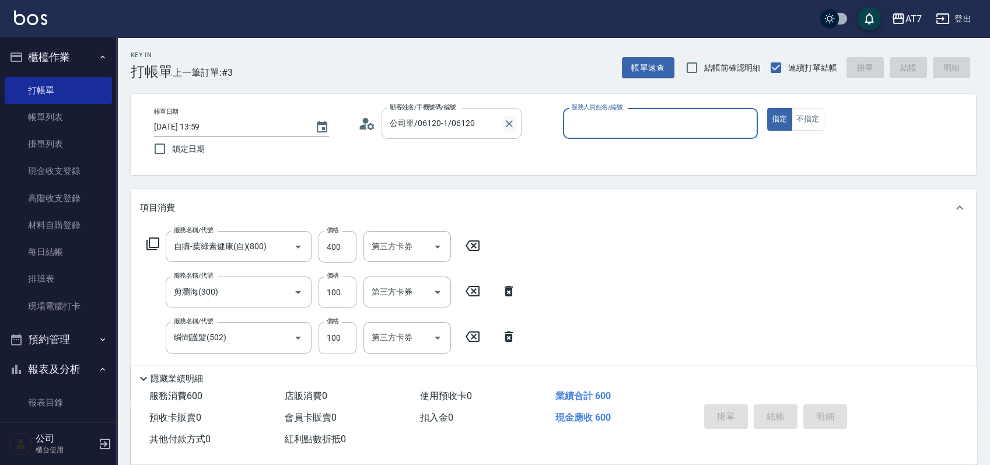
click at [509, 123] on icon "Clear" at bounding box center [509, 123] width 7 height 7
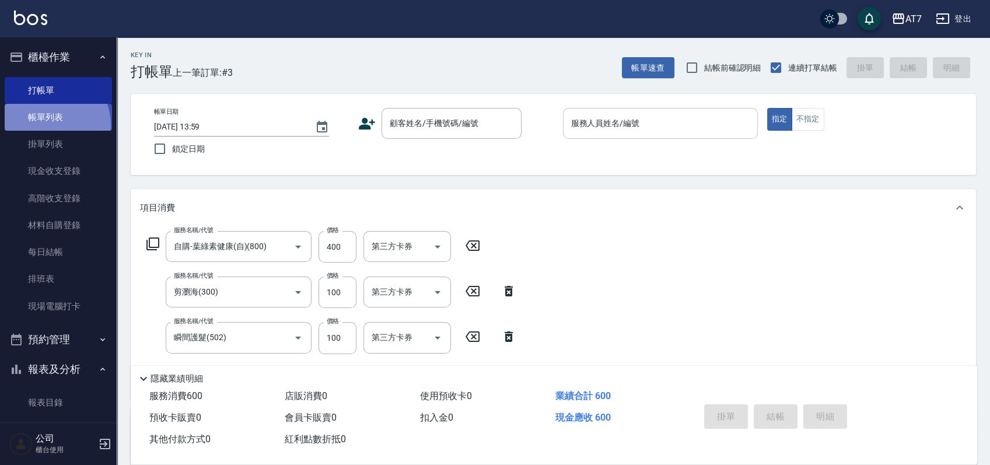
click at [49, 125] on link "帳單列表" at bounding box center [58, 117] width 107 height 27
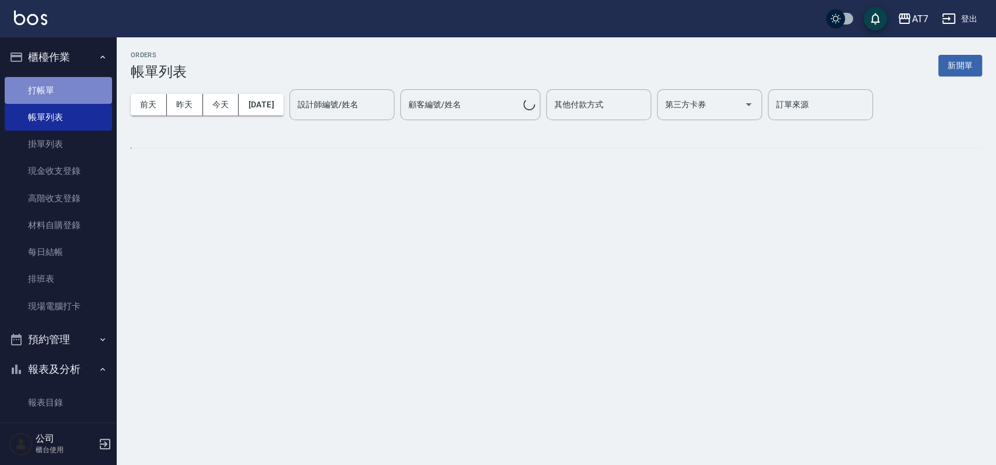
click at [58, 88] on link "打帳單" at bounding box center [58, 90] width 107 height 27
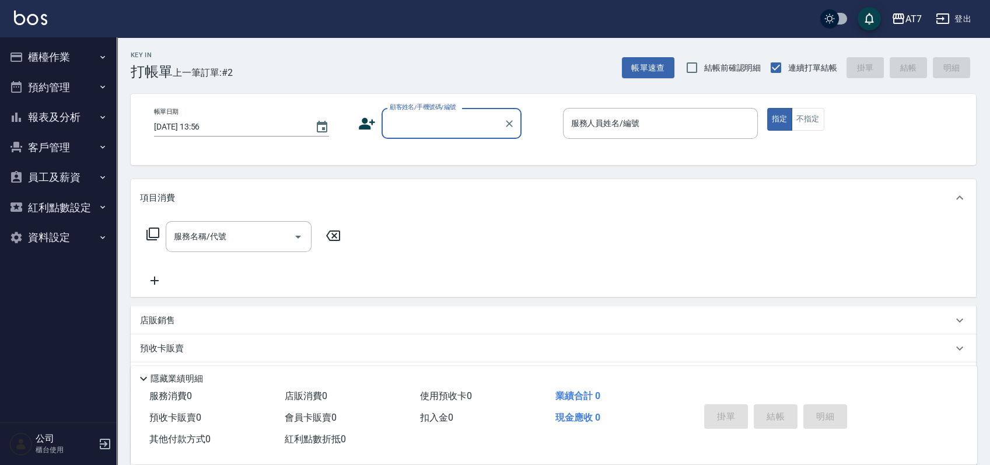
click at [61, 60] on button "櫃檯作業" at bounding box center [58, 57] width 107 height 30
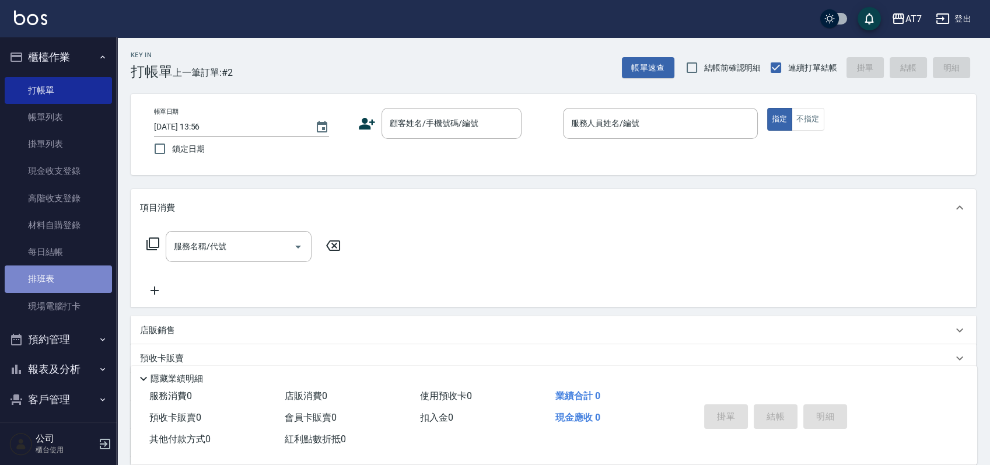
click at [74, 272] on link "排班表" at bounding box center [58, 278] width 107 height 27
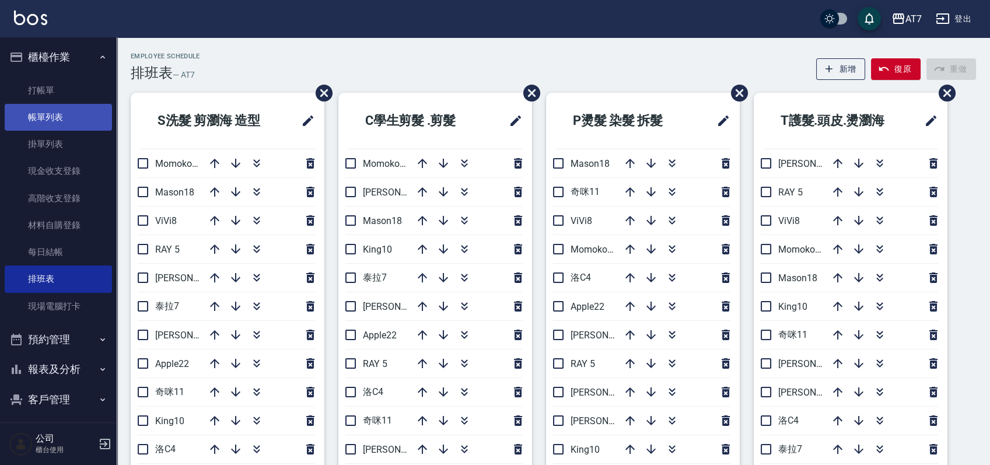
click at [60, 122] on link "帳單列表" at bounding box center [58, 117] width 107 height 27
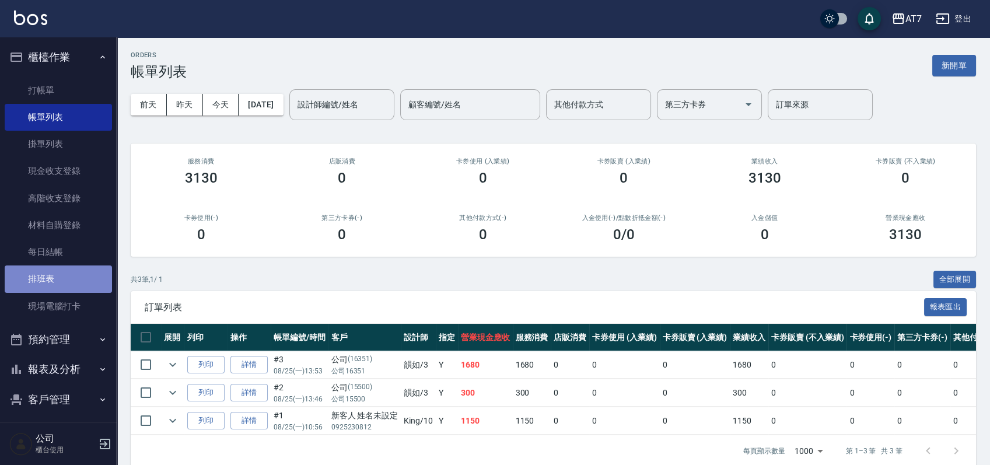
click at [61, 282] on link "排班表" at bounding box center [58, 278] width 107 height 27
